Goal: Obtain resource: Download file/media

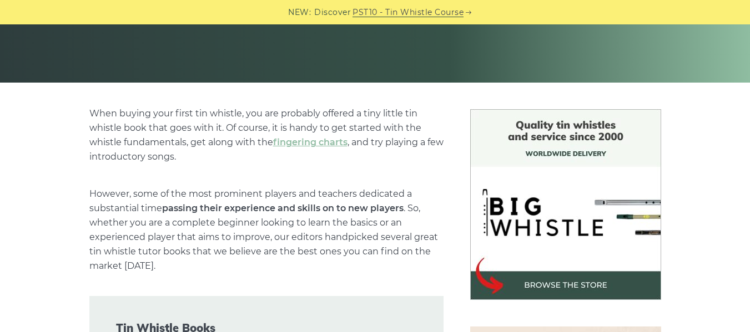
scroll to position [222, 0]
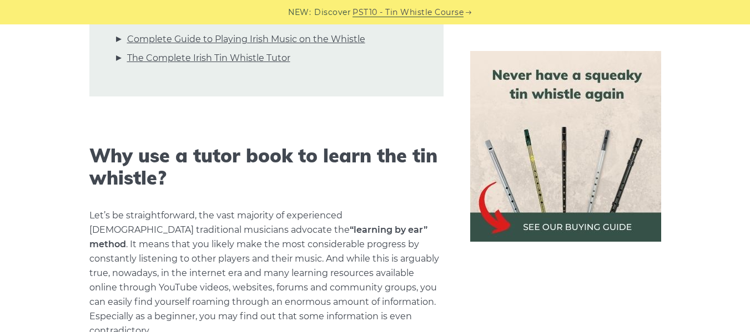
scroll to position [666, 0]
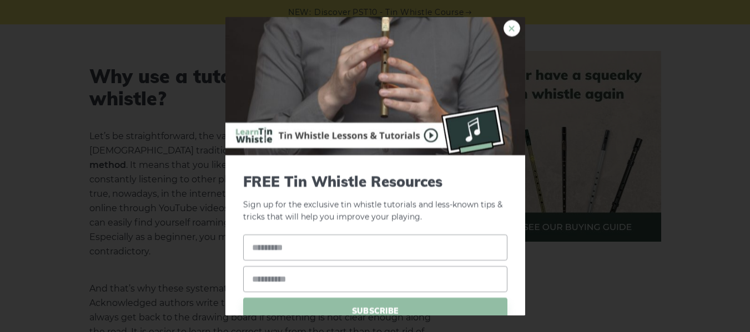
click at [503, 27] on link "×" at bounding box center [511, 28] width 17 height 17
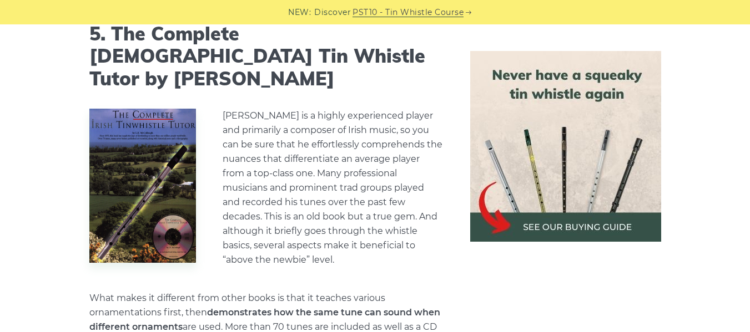
scroll to position [3418, 0]
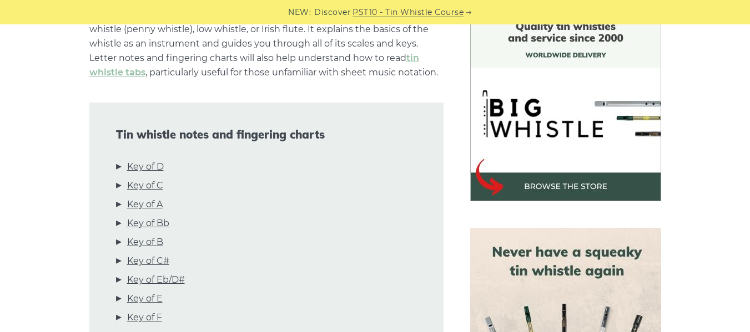
scroll to position [333, 0]
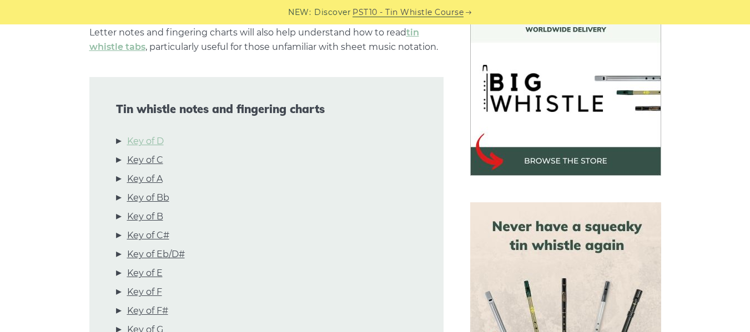
click at [138, 142] on link "Key of D" at bounding box center [145, 141] width 37 height 14
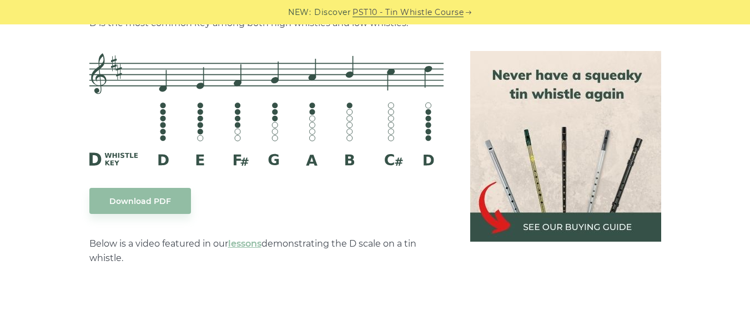
scroll to position [1796, 0]
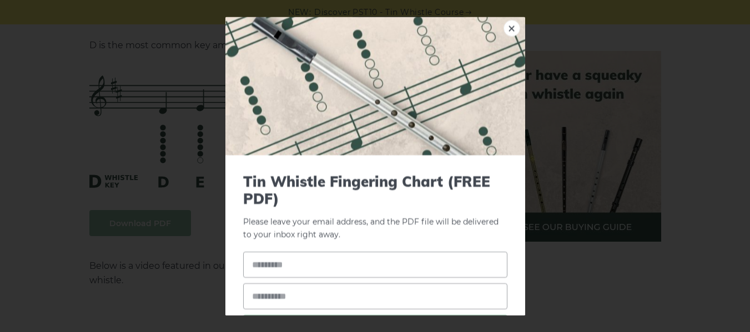
click at [357, 265] on input "text" at bounding box center [375, 265] width 264 height 26
type input "****"
type input "**********"
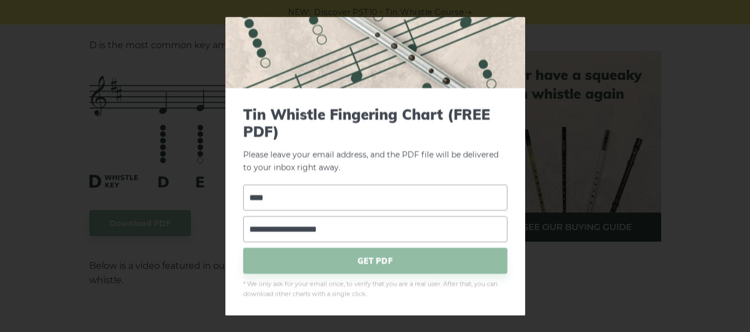
scroll to position [69, 0]
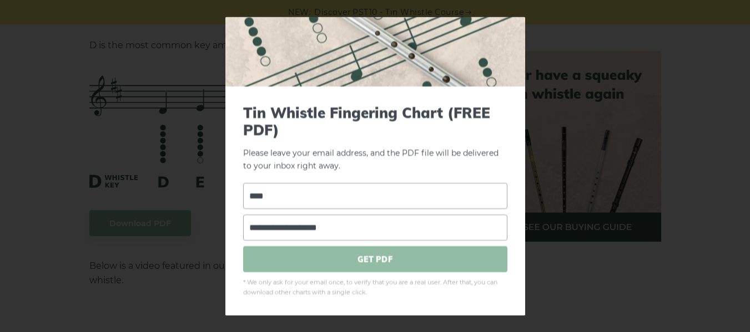
click at [382, 262] on span "GET PDF" at bounding box center [375, 260] width 264 height 26
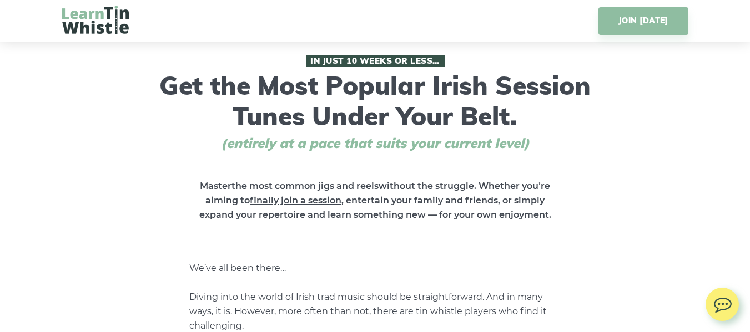
scroll to position [443, 0]
